Goal: Information Seeking & Learning: Learn about a topic

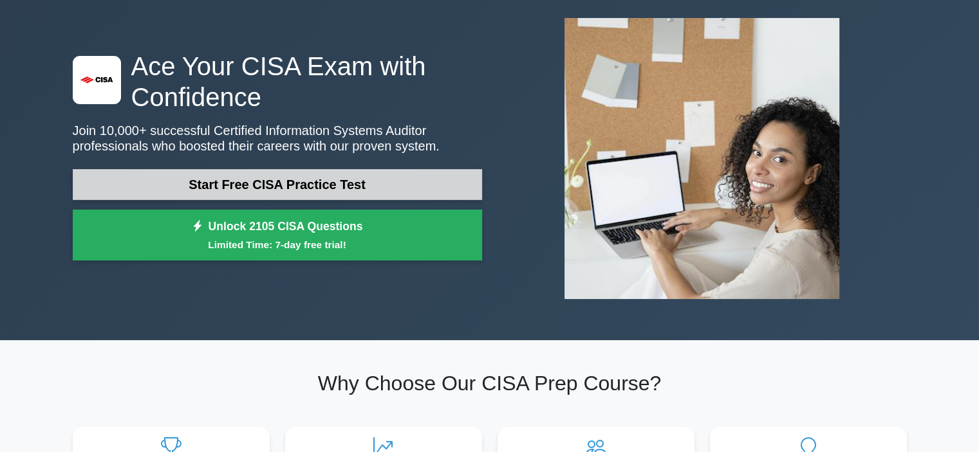
click at [313, 185] on link "Start Free CISA Practice Test" at bounding box center [277, 184] width 409 height 31
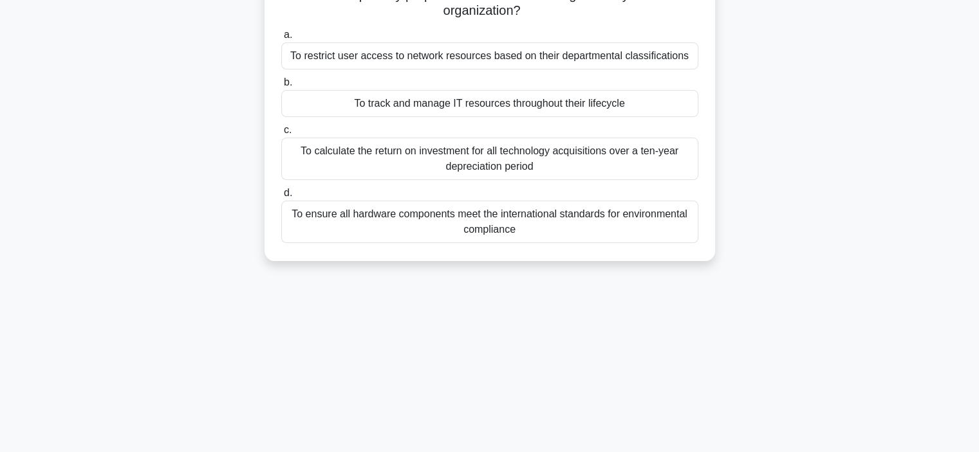
scroll to position [243, 0]
